Goal: Transaction & Acquisition: Purchase product/service

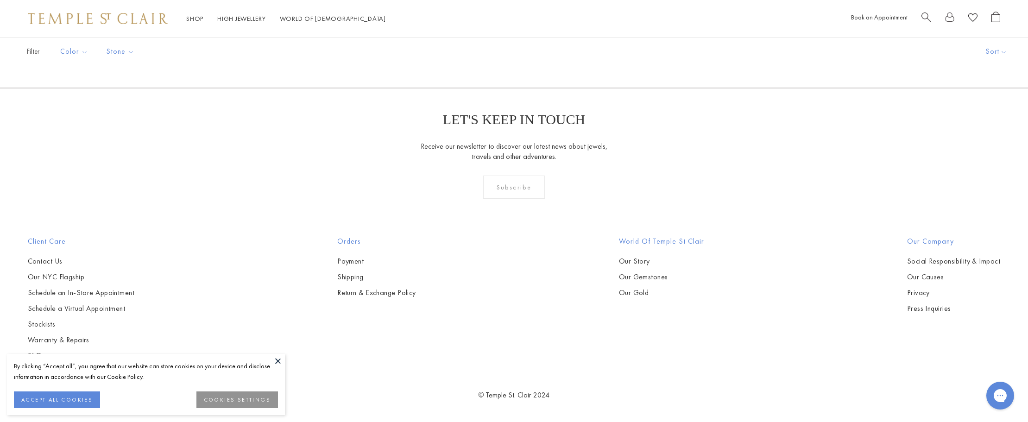
scroll to position [3732, 0]
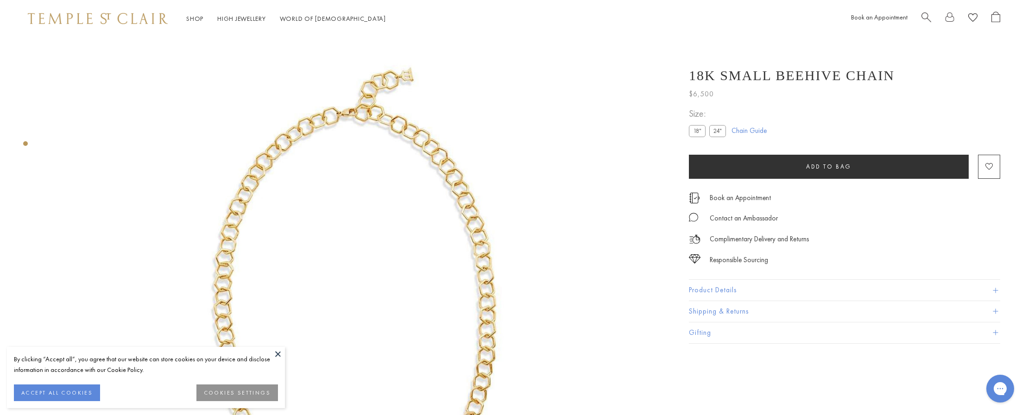
scroll to position [152, 0]
